Goal: Task Accomplishment & Management: Use online tool/utility

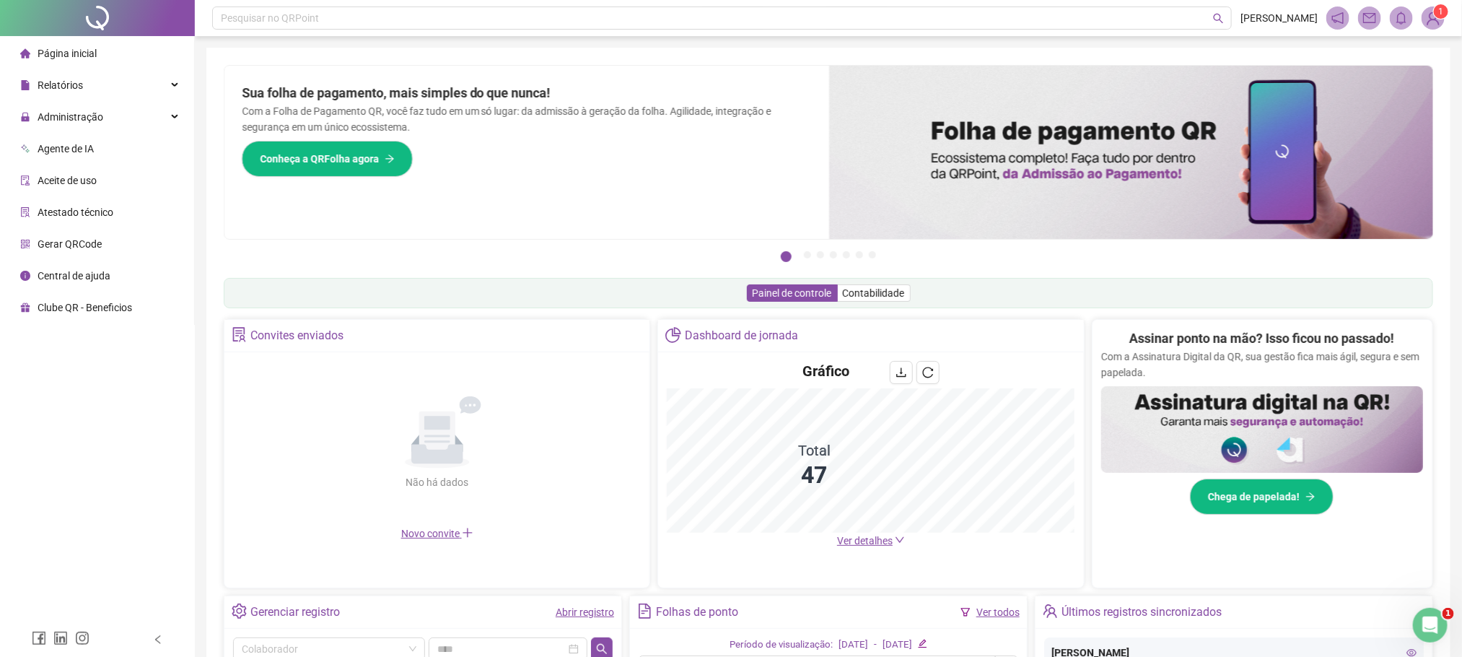
click at [106, 100] on ul "Página inicial Relatórios Administração Agente de IA Aceite de uso Atestado téc…" at bounding box center [97, 180] width 195 height 289
click at [97, 128] on span "Administração" at bounding box center [61, 116] width 83 height 29
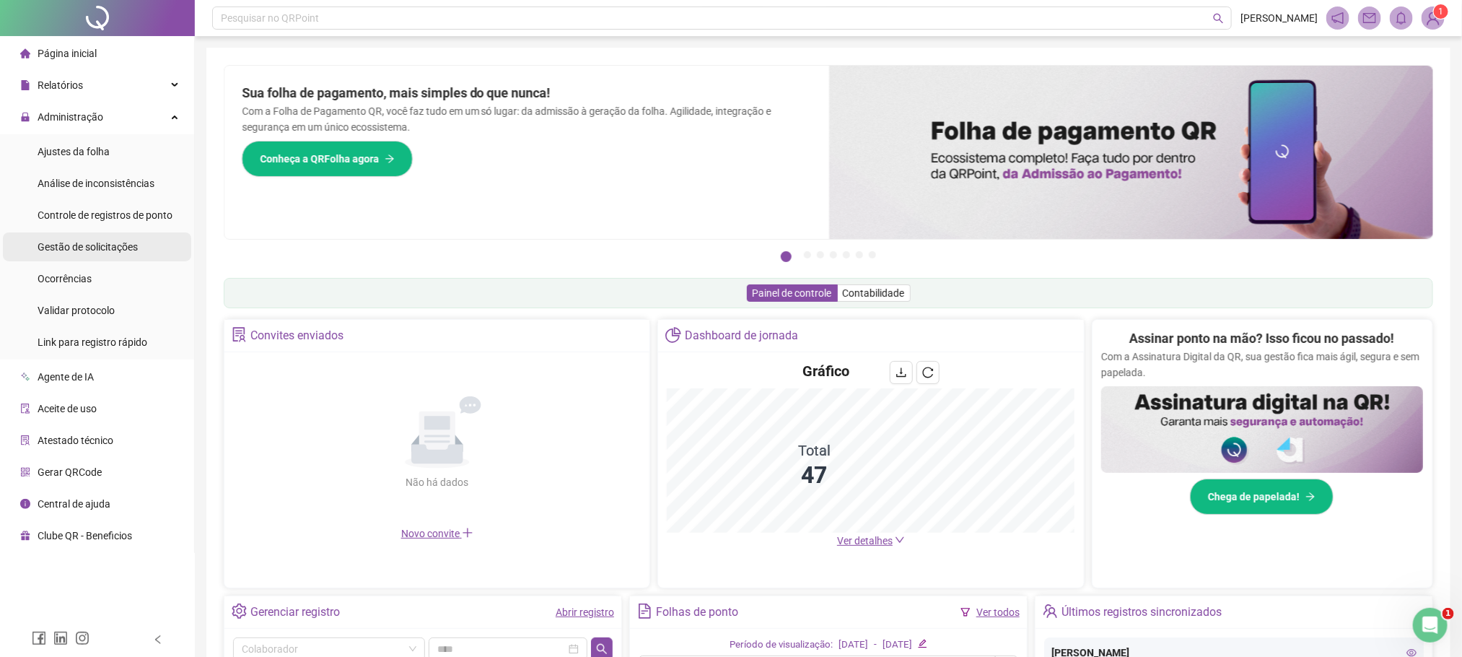
click at [58, 249] on span "Gestão de solicitações" at bounding box center [88, 247] width 100 height 12
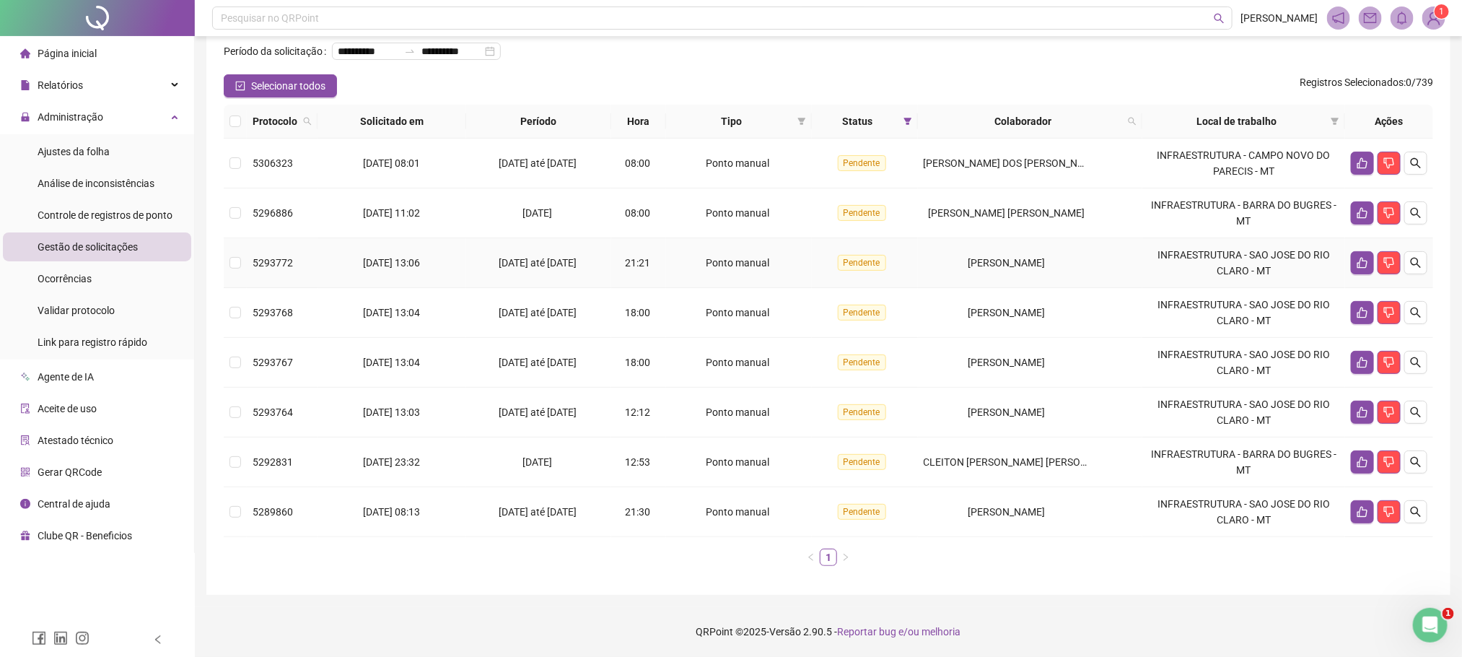
scroll to position [95, 0]
click at [89, 158] on div "Ajustes da folha" at bounding box center [74, 151] width 72 height 29
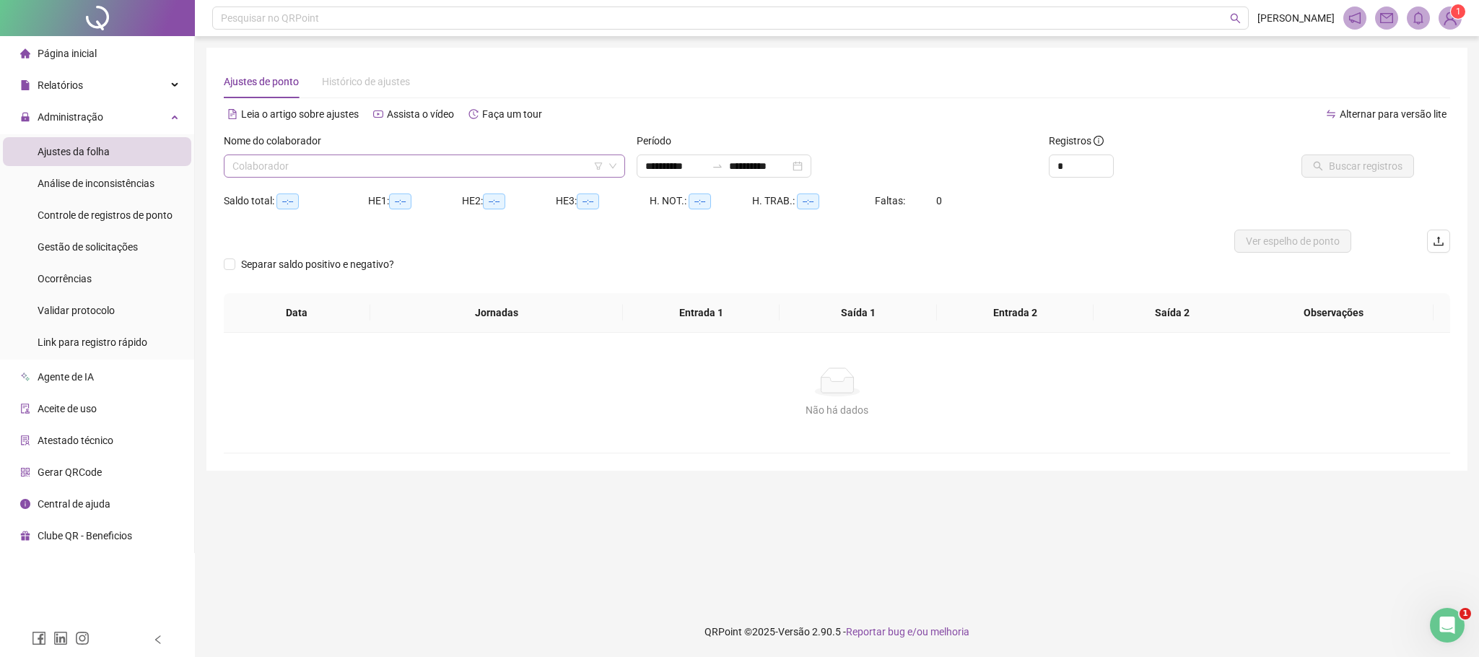
type input "**********"
click at [333, 157] on input "search" at bounding box center [417, 166] width 371 height 22
